Goal: Navigation & Orientation: Find specific page/section

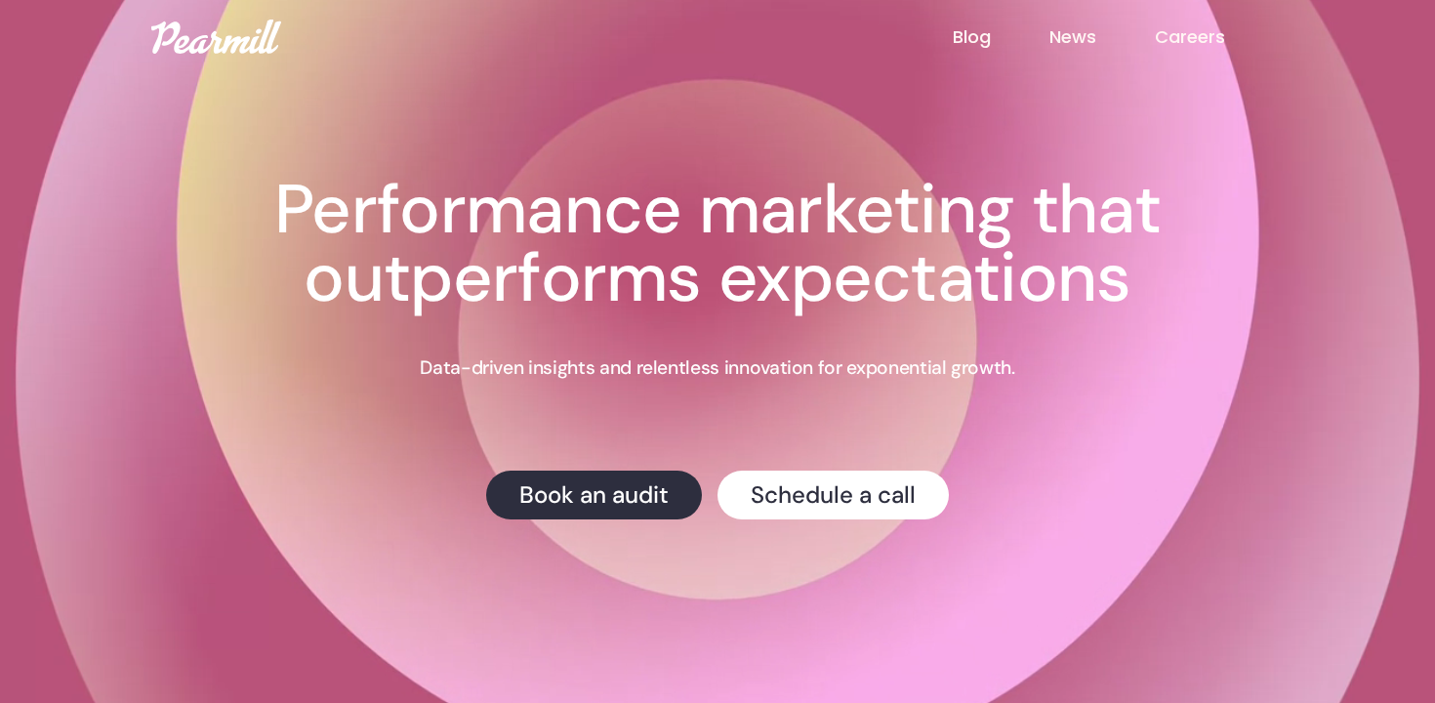
click at [209, 38] on img at bounding box center [216, 37] width 130 height 34
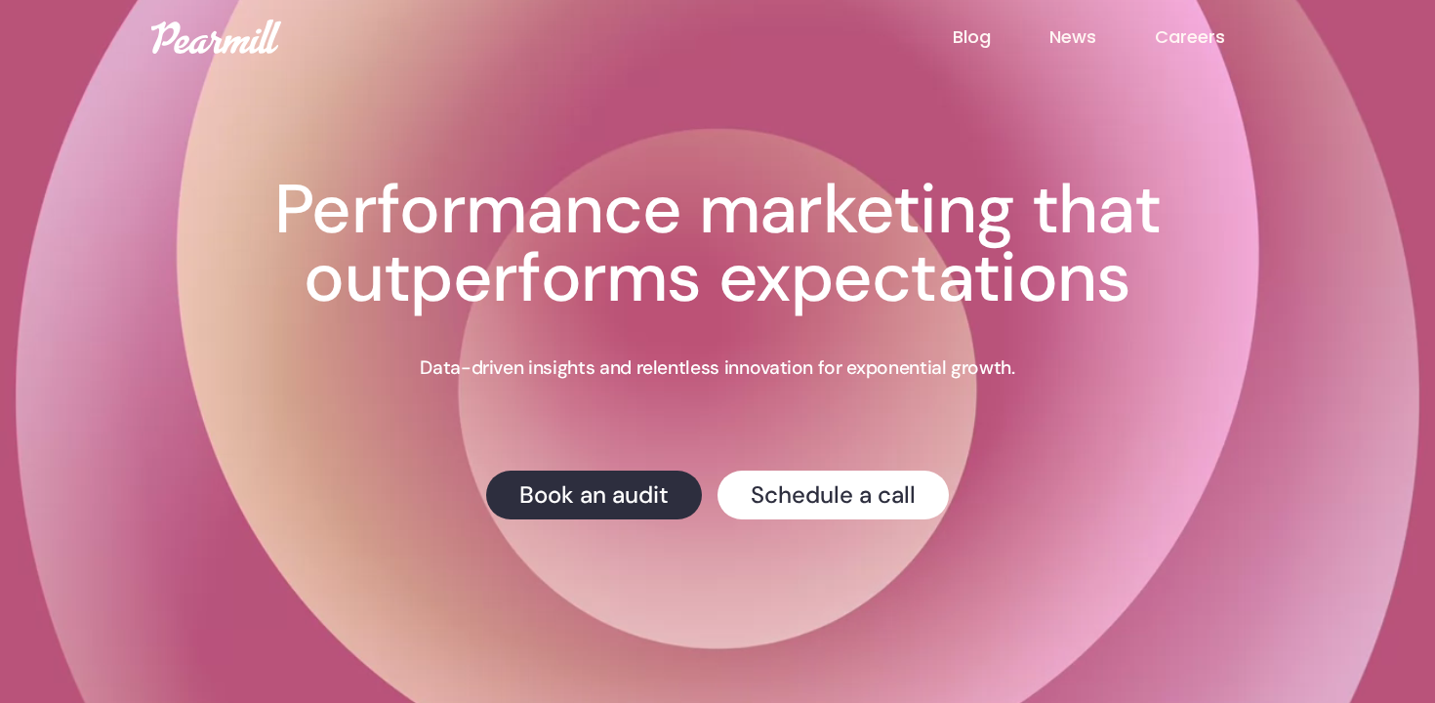
click at [1074, 35] on link "News" at bounding box center [1101, 36] width 105 height 25
